Goal: Information Seeking & Learning: Find specific fact

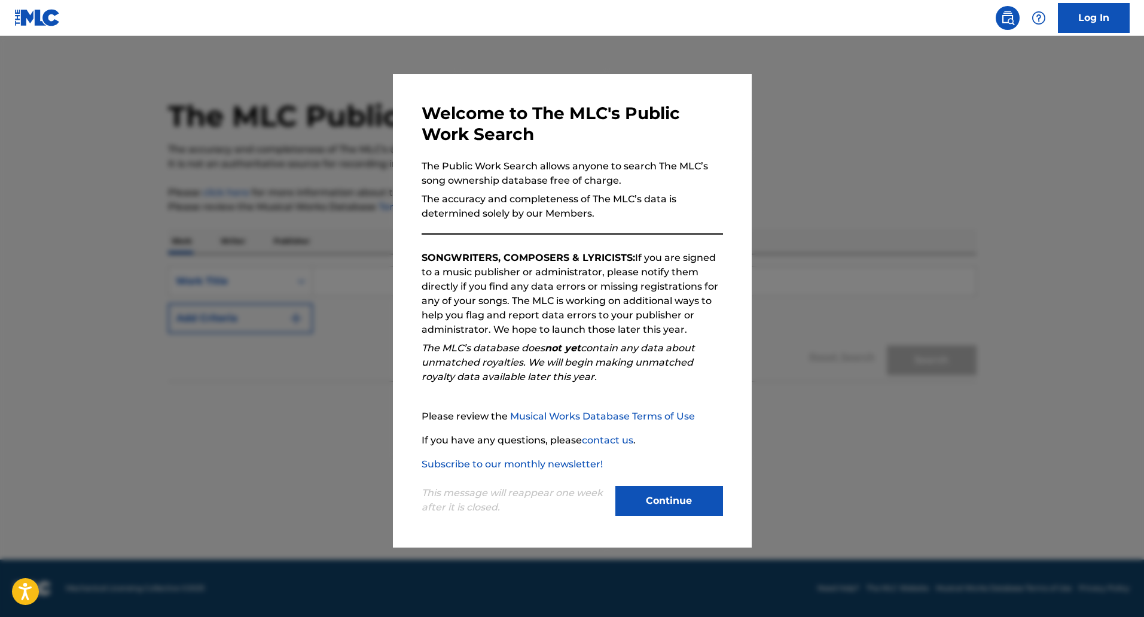
click at [669, 492] on button "Continue" at bounding box center [669, 501] width 108 height 30
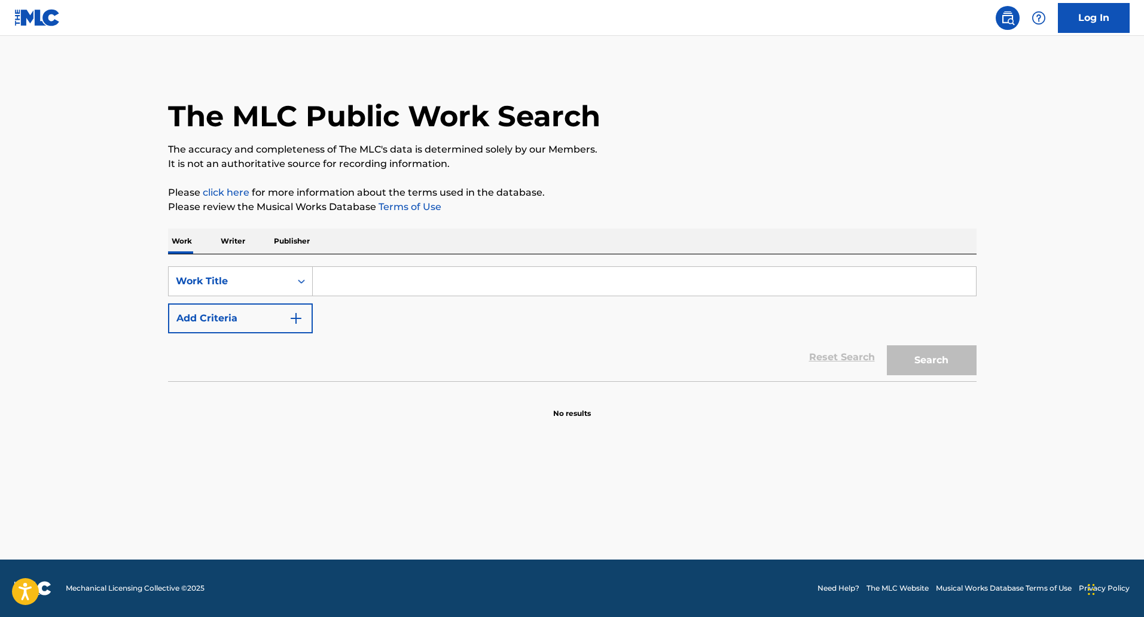
click at [350, 282] on input "Search Form" at bounding box center [644, 281] width 663 height 29
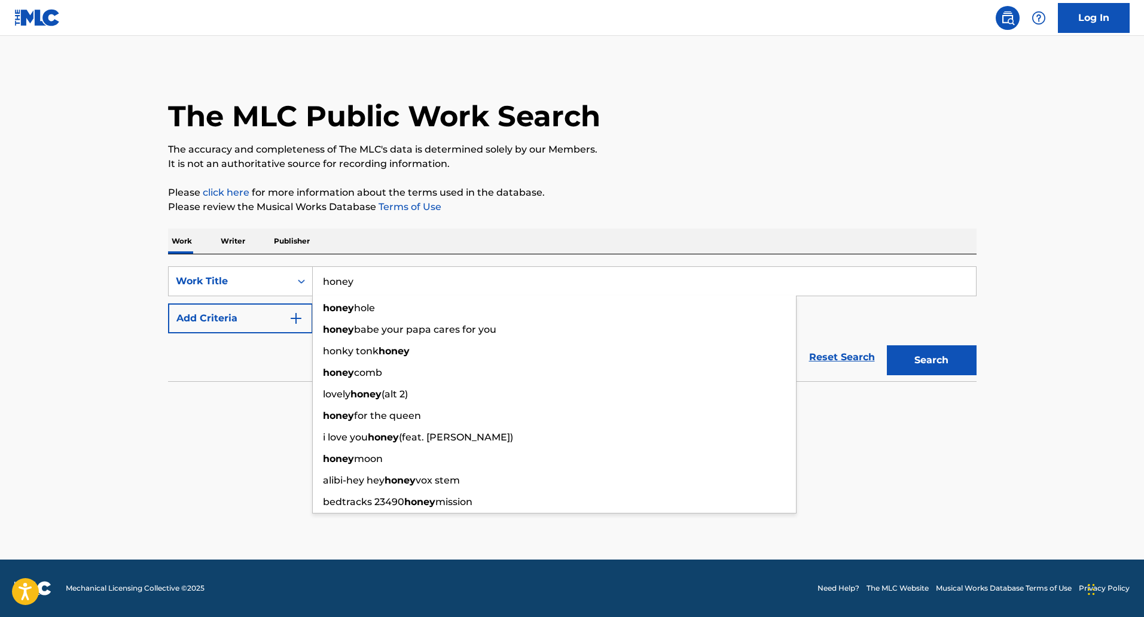
type input "honey"
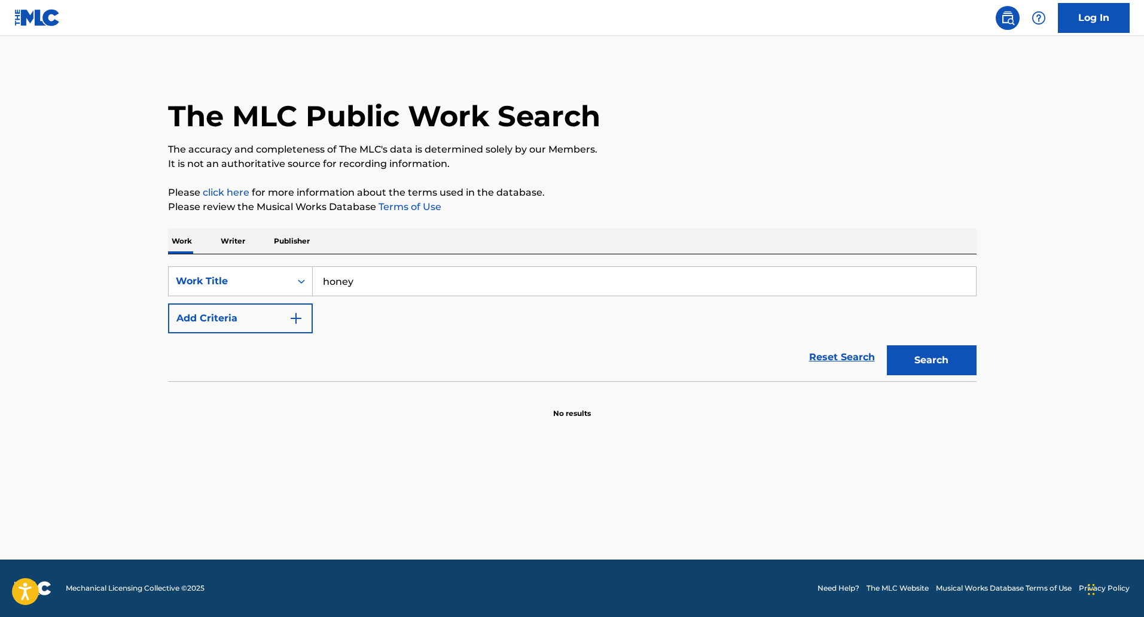
click at [294, 315] on img "Search Form" at bounding box center [296, 318] width 14 height 14
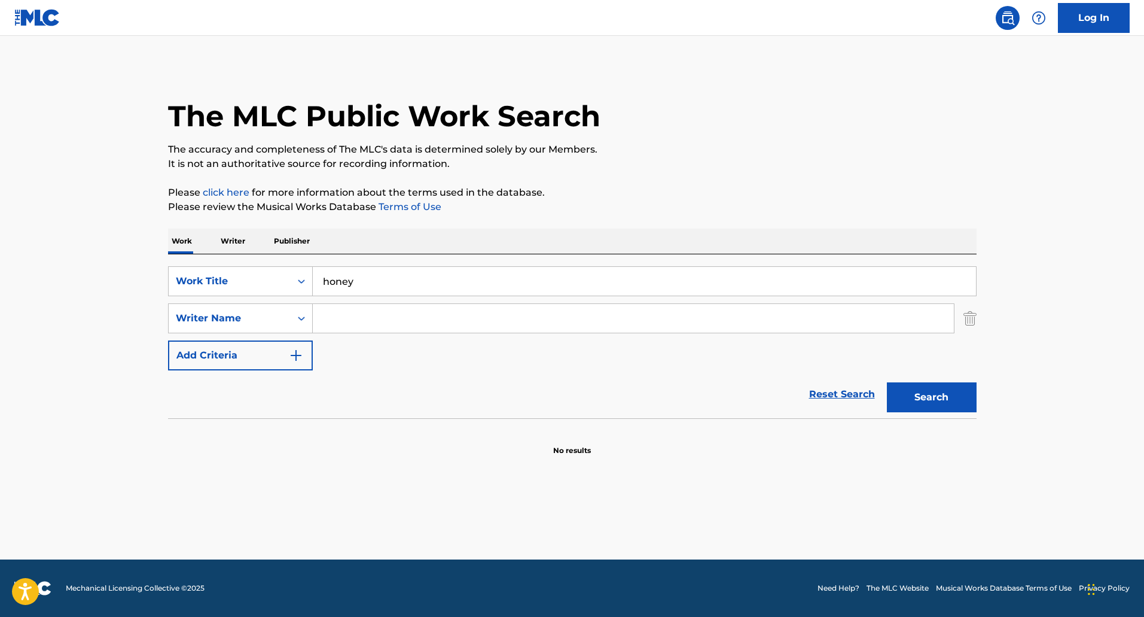
click at [333, 316] on input "Search Form" at bounding box center [633, 318] width 641 height 29
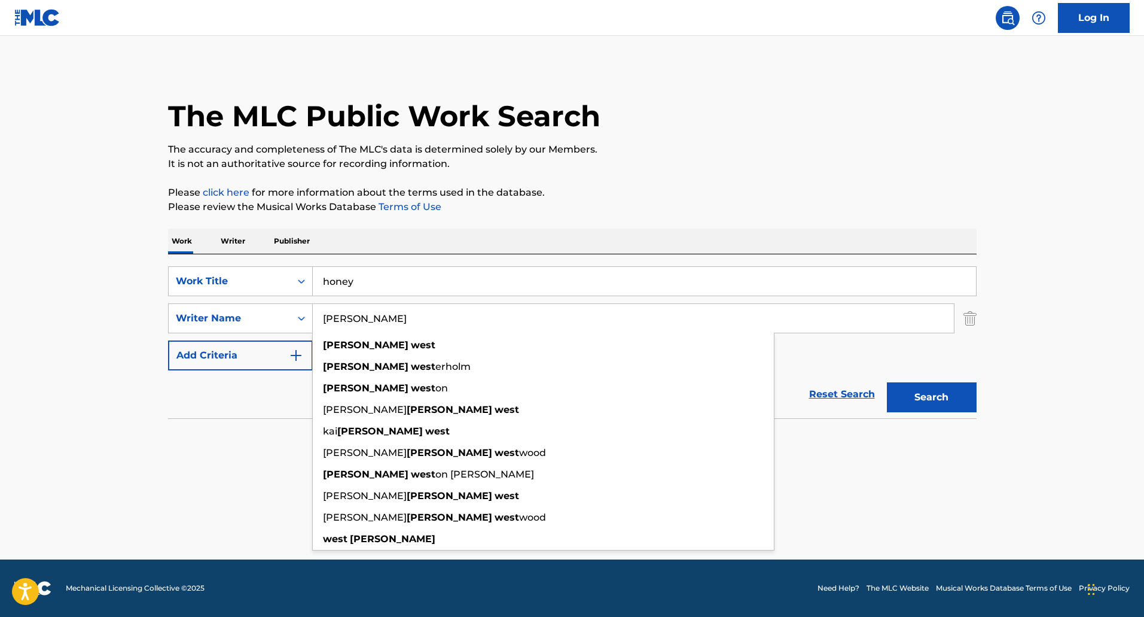
click at [887, 382] on button "Search" at bounding box center [932, 397] width 90 height 30
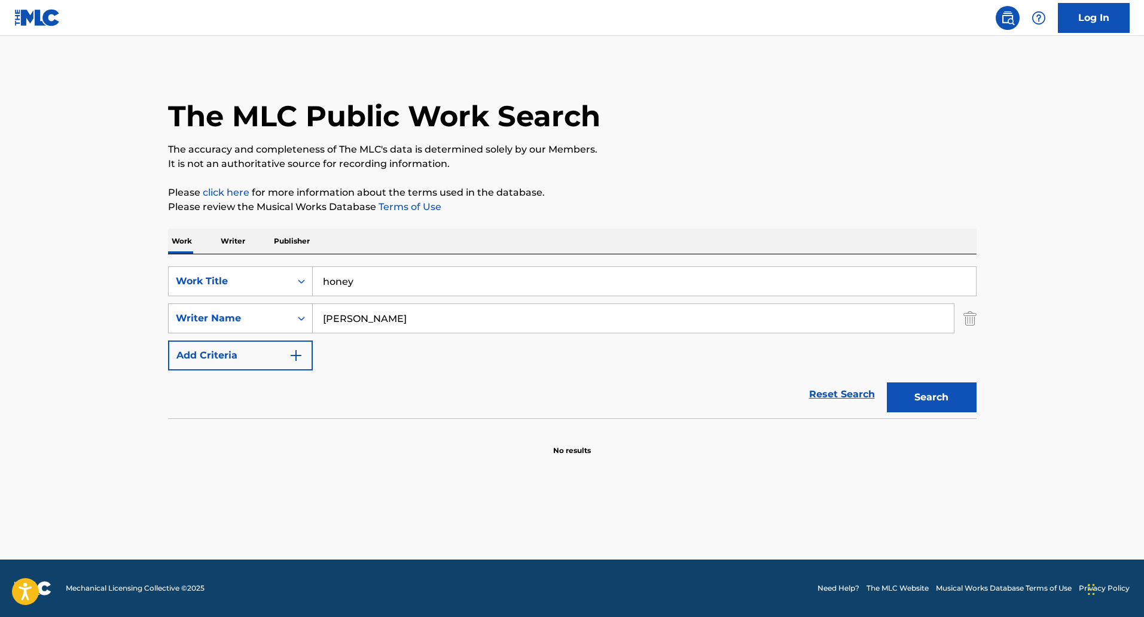
drag, startPoint x: 372, startPoint y: 318, endPoint x: 250, endPoint y: 309, distance: 122.3
click at [250, 309] on div "SearchWithCriteria0b0a694f-b8c6-47ee-abca-85cc2faef8c1 Writer Name [PERSON_NAME]" at bounding box center [572, 318] width 809 height 30
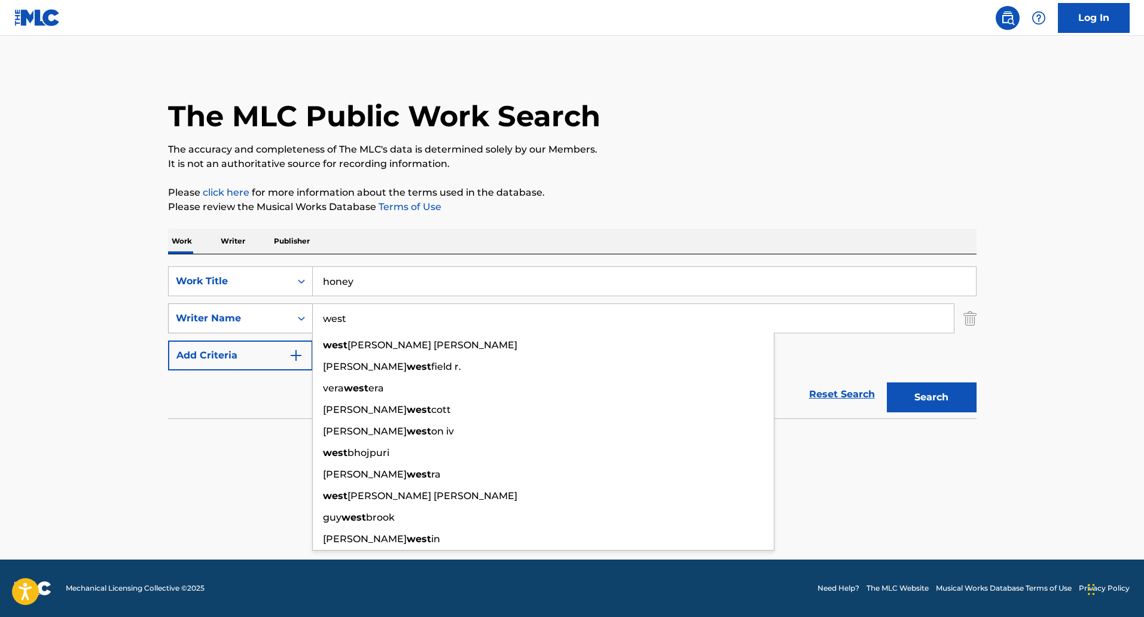
type input "west"
click at [887, 382] on button "Search" at bounding box center [932, 397] width 90 height 30
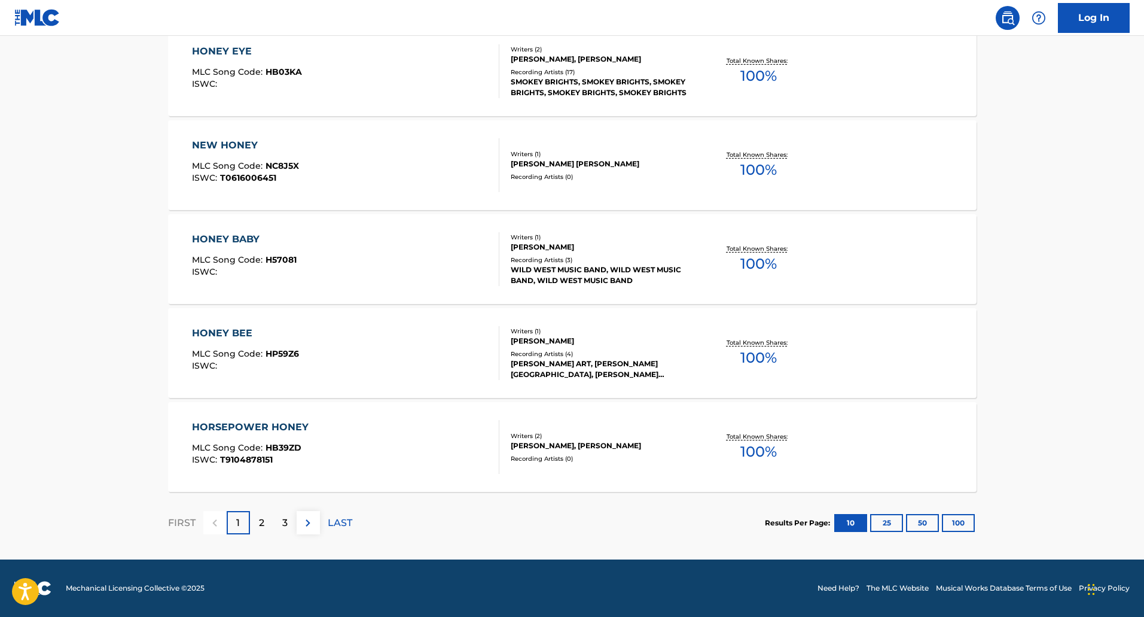
scroll to position [586, 0]
